Goal: Task Accomplishment & Management: Manage account settings

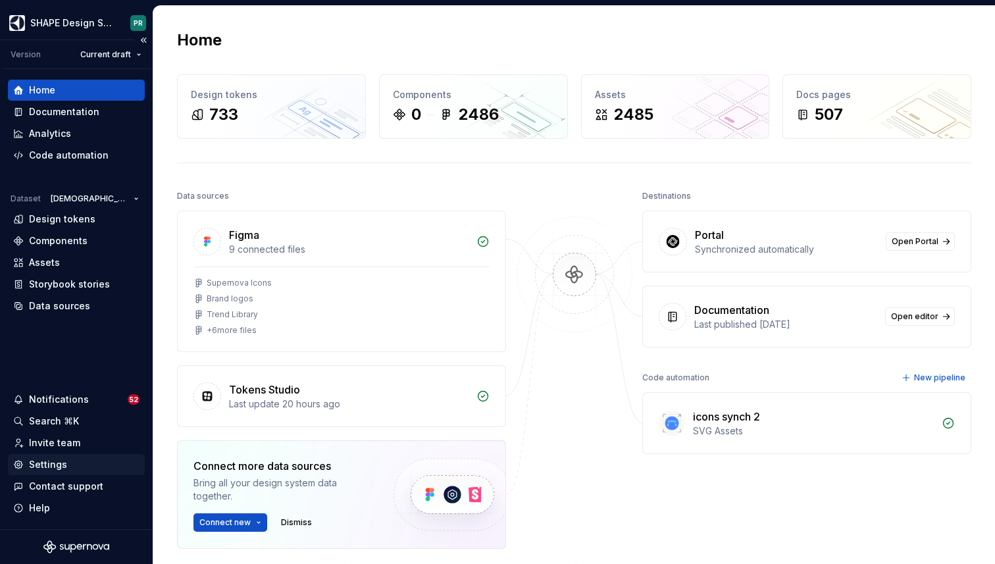
click at [60, 466] on div "Settings" at bounding box center [48, 464] width 38 height 13
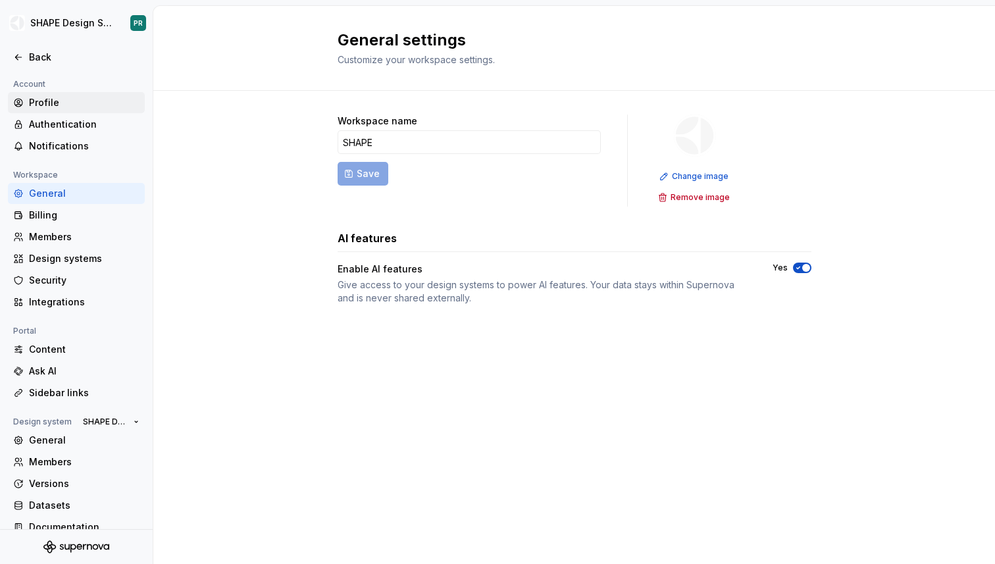
click at [43, 96] on div "Profile" at bounding box center [84, 102] width 111 height 13
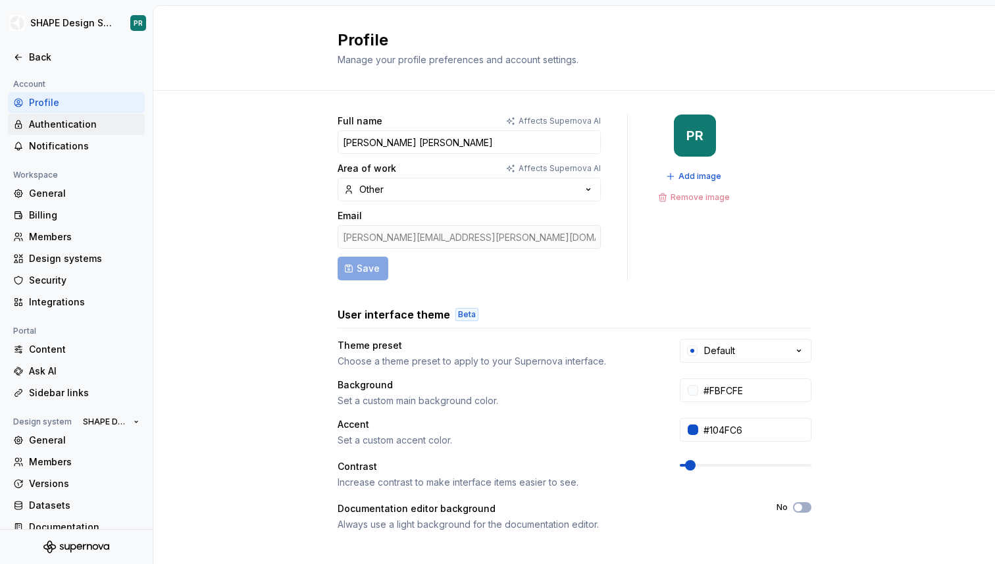
click at [51, 125] on div "Authentication" at bounding box center [84, 124] width 111 height 13
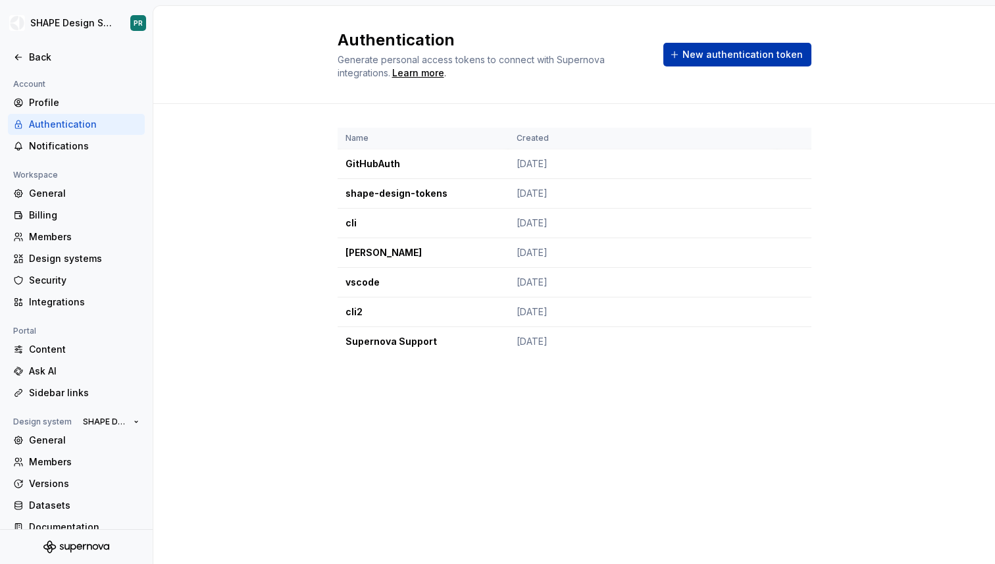
click at [728, 55] on span "New authentication token" at bounding box center [743, 54] width 120 height 13
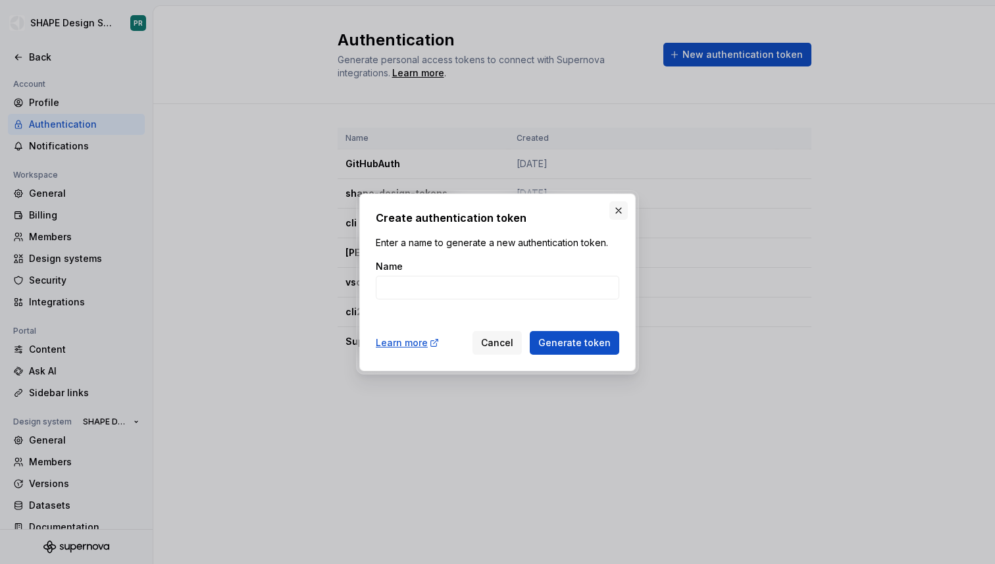
click at [623, 209] on button "button" at bounding box center [618, 210] width 18 height 18
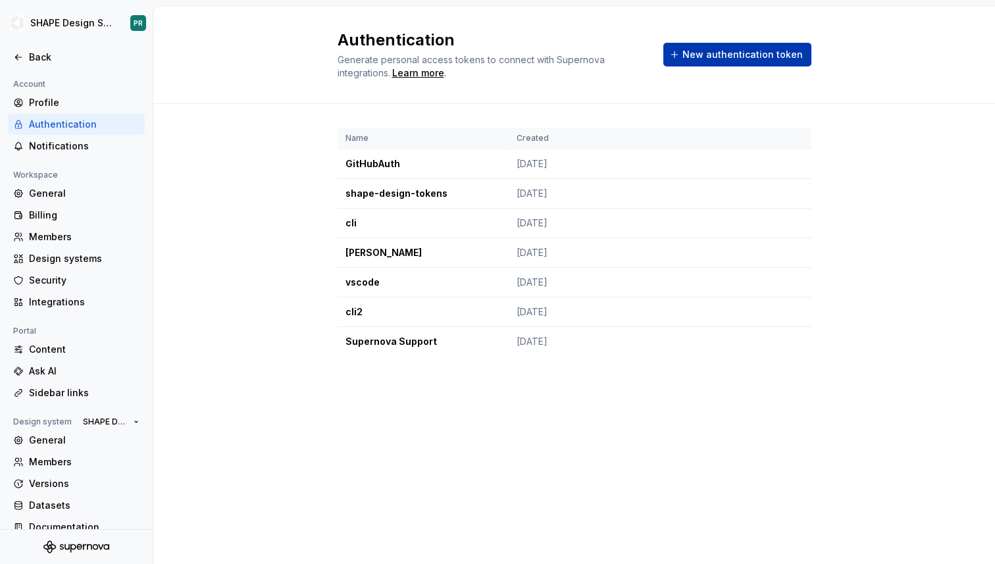
click at [716, 56] on span "New authentication token" at bounding box center [743, 54] width 120 height 13
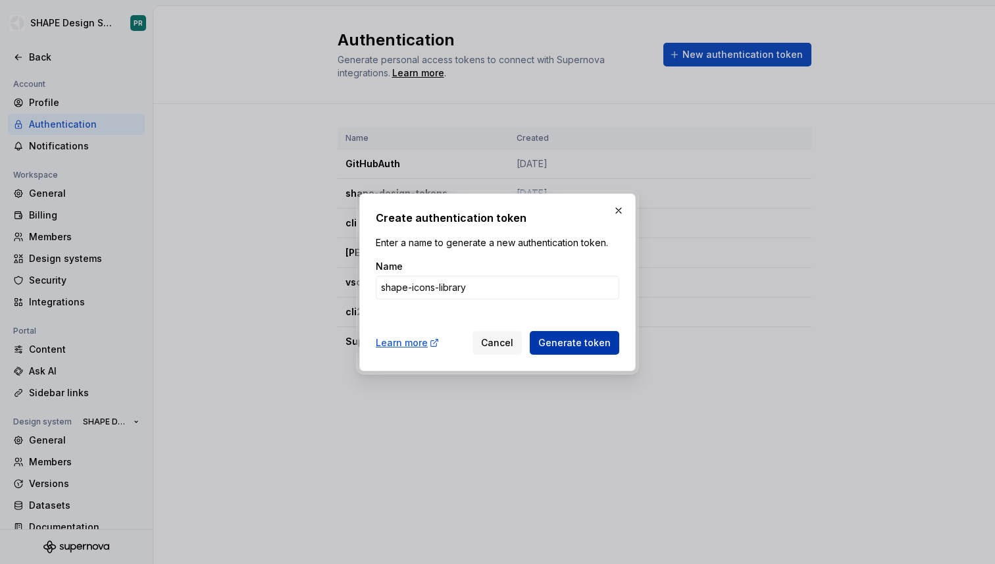
type input "shape-icons-library"
click at [581, 347] on span "Generate token" at bounding box center [574, 342] width 72 height 13
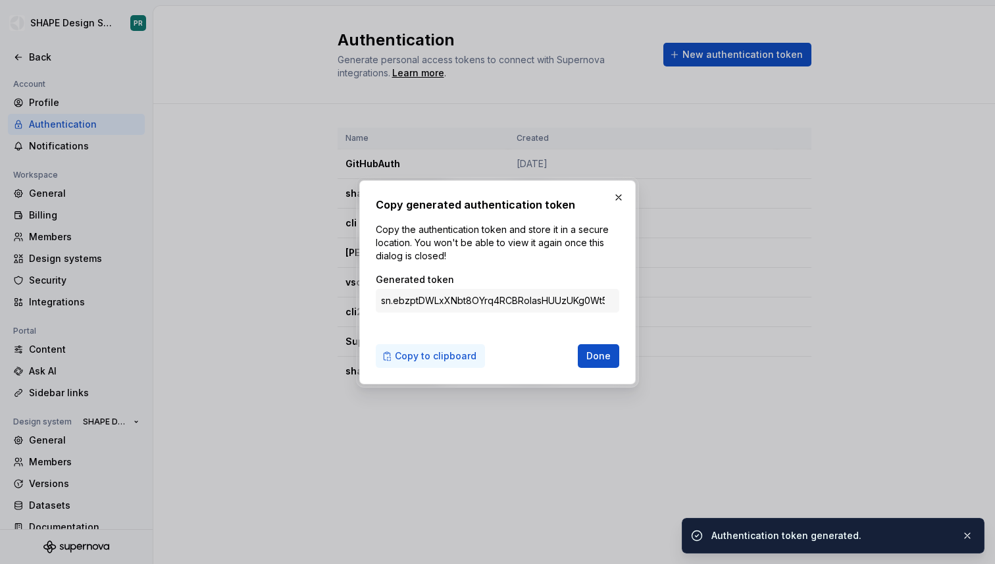
click at [450, 353] on span "Copy to clipboard" at bounding box center [436, 355] width 82 height 13
